Goal: Transaction & Acquisition: Purchase product/service

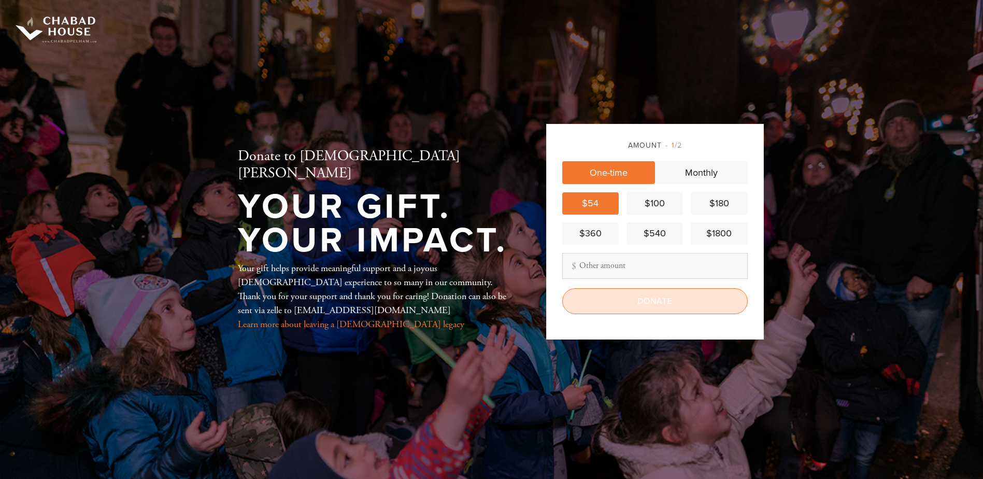
click at [625, 294] on input "Donate" at bounding box center [655, 301] width 186 height 26
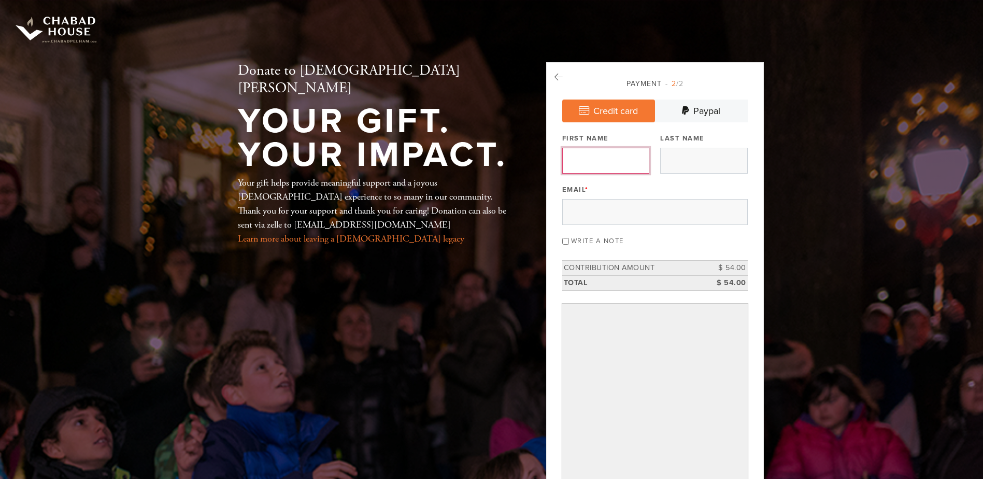
click at [578, 158] on input "First Name" at bounding box center [605, 161] width 87 height 26
type input "[PERSON_NAME]"
type input "Herzfeld"
type input "wherzfeld@gmail.com"
type input "William"
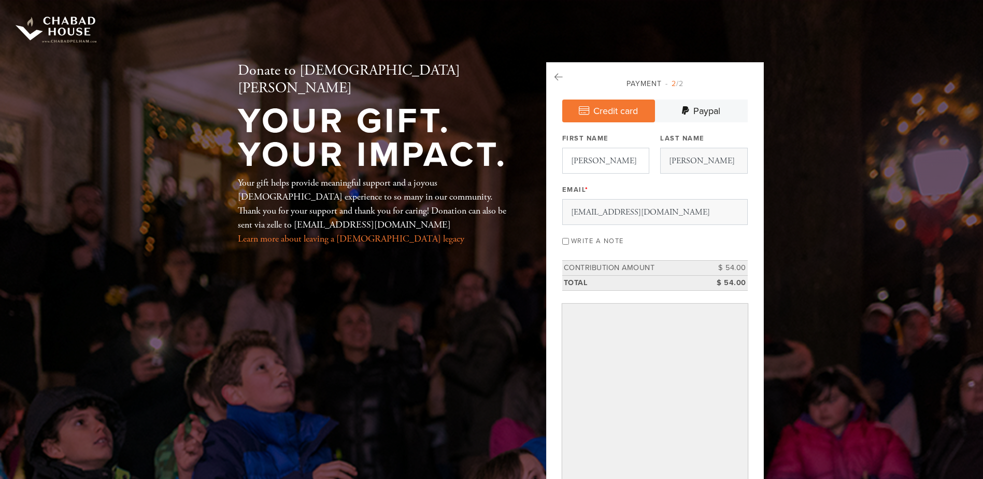
type input "Herzfeld"
type input "60 PARKWAY S"
type input "MOUNT VERNON"
type input "10552"
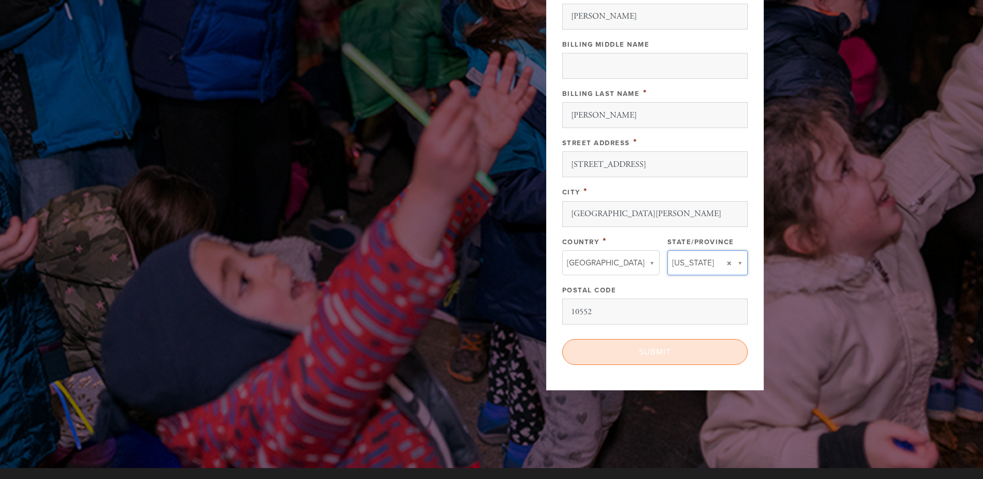
click at [638, 363] on input "Submit" at bounding box center [655, 352] width 186 height 26
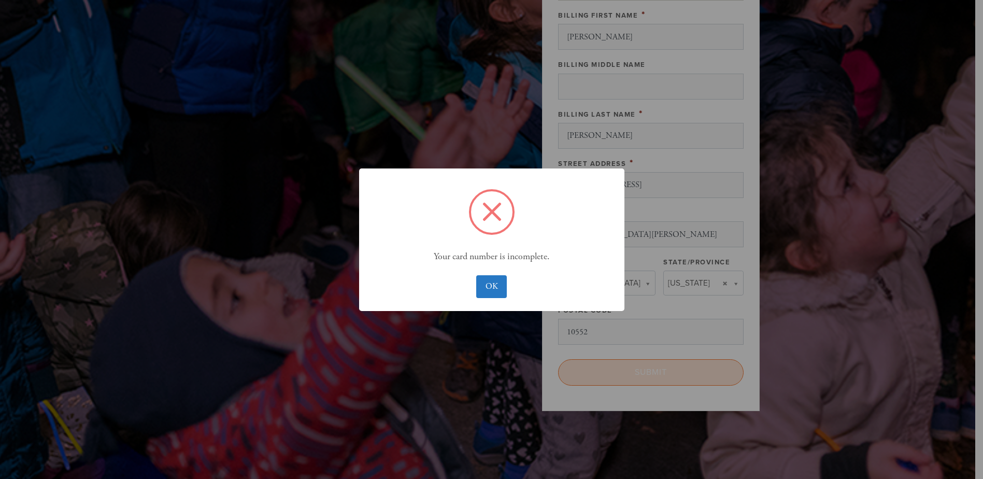
scroll to position [677, 0]
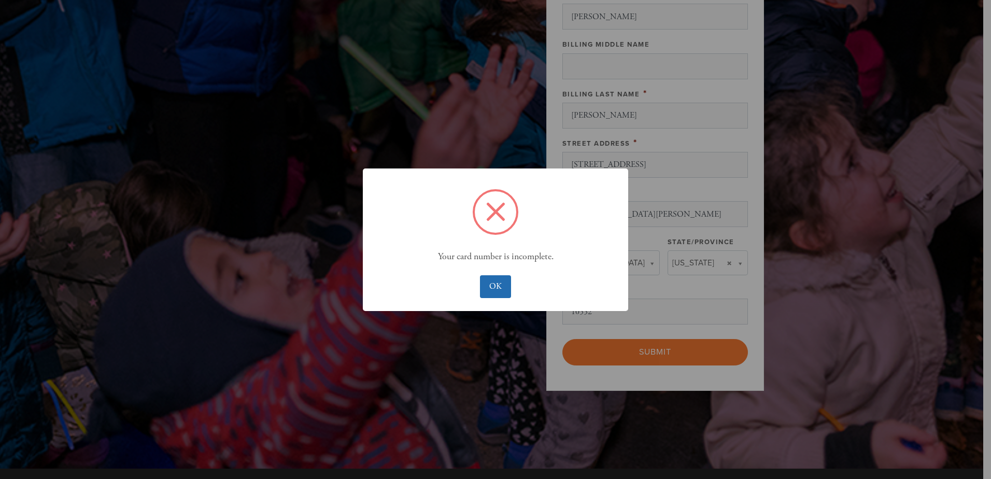
click at [486, 281] on button "OK" at bounding box center [495, 286] width 31 height 23
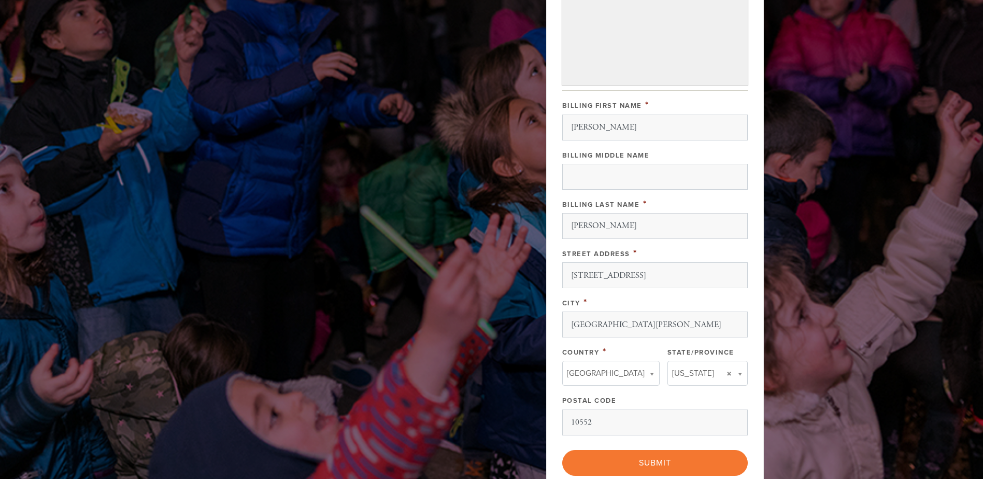
scroll to position [409, 0]
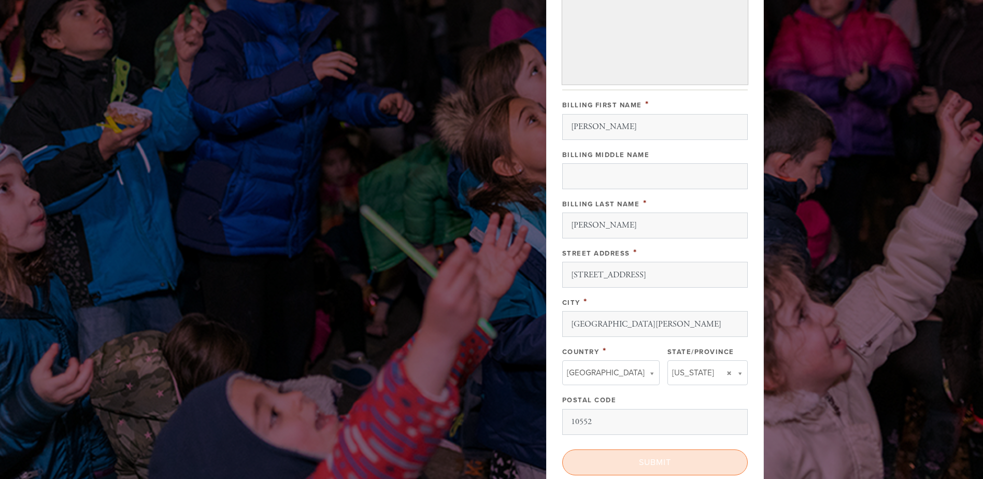
click at [606, 458] on input "Submit" at bounding box center [655, 462] width 186 height 26
